Goal: Navigation & Orientation: Understand site structure

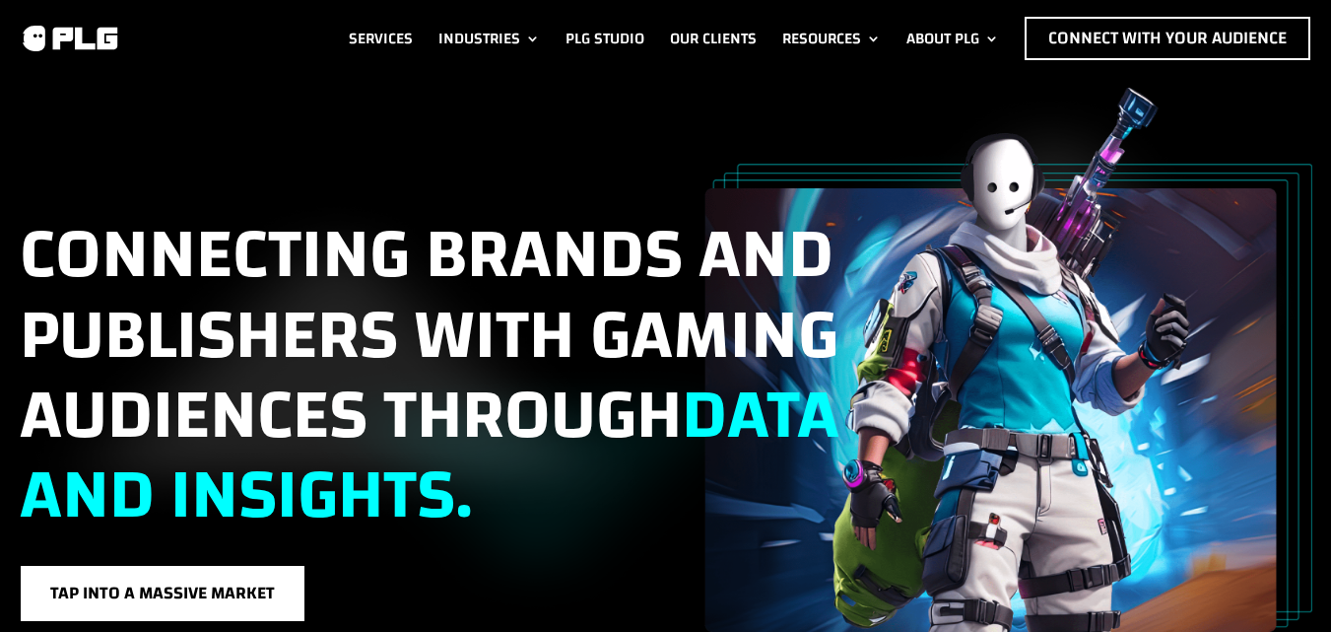
click at [239, 83] on div "Connecting brands and publishers with gaming audiences through data and insight…" at bounding box center [665, 354] width 1331 height 555
